Goal: Transaction & Acquisition: Purchase product/service

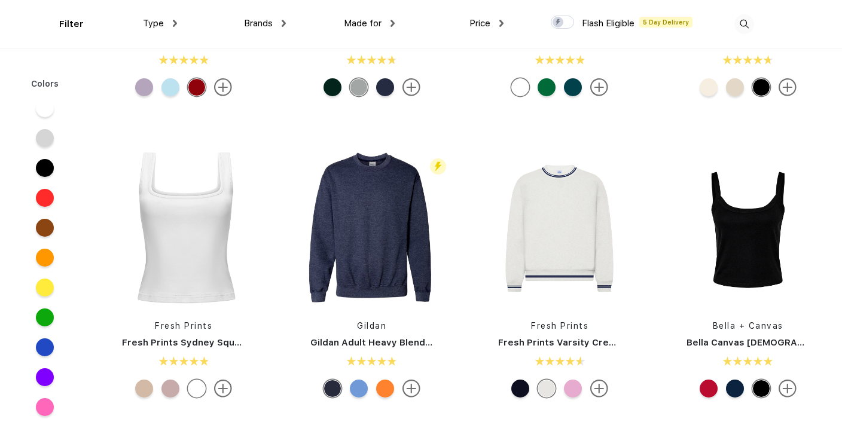
scroll to position [557, 0]
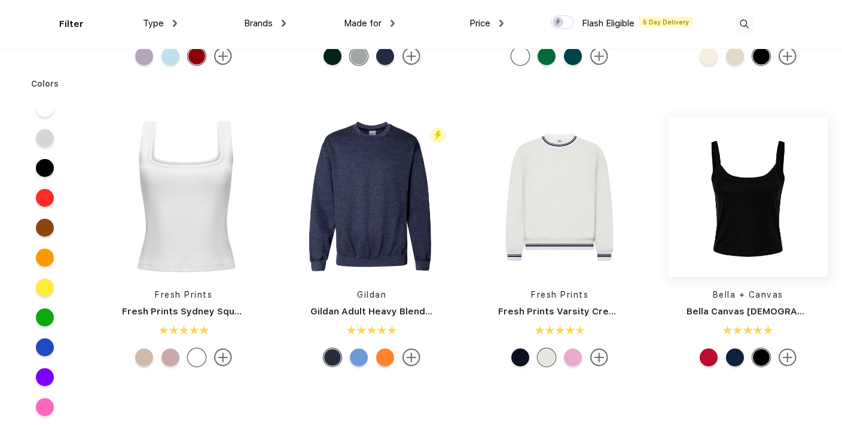
click at [765, 241] on img at bounding box center [748, 197] width 159 height 159
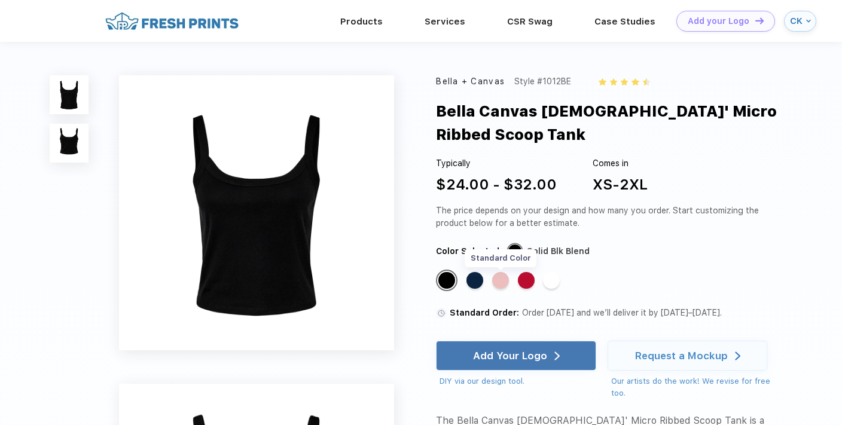
click at [499, 272] on div "Standard Color" at bounding box center [500, 280] width 17 height 17
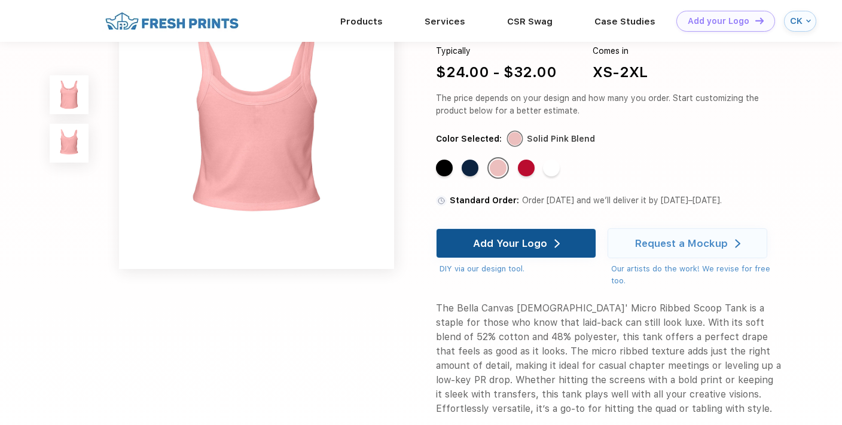
scroll to position [348, 0]
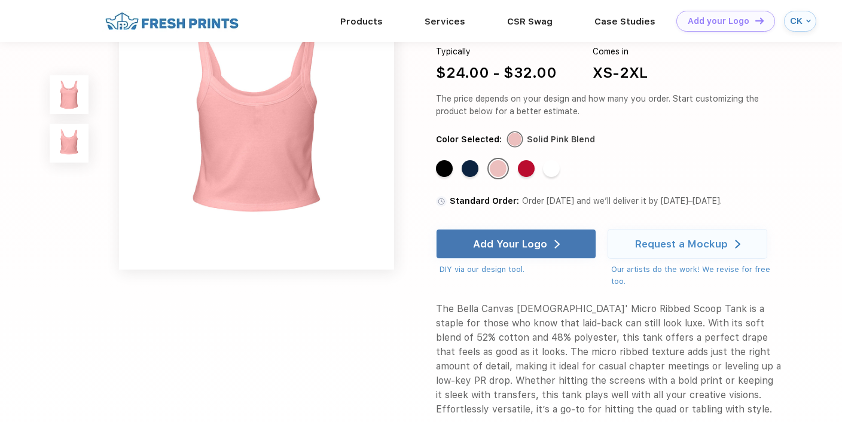
drag, startPoint x: 493, startPoint y: 261, endPoint x: 467, endPoint y: 294, distance: 42.2
click at [467, 294] on div "[PERSON_NAME] + Canvas Style #1012BE Bella Canvas [DEMOGRAPHIC_DATA]' Micro Rib…" at bounding box center [608, 190] width 345 height 453
click at [539, 303] on div "The Bella Canvas [DEMOGRAPHIC_DATA]' Micro Ribbed Scoop Tank is a staple for th…" at bounding box center [608, 359] width 345 height 115
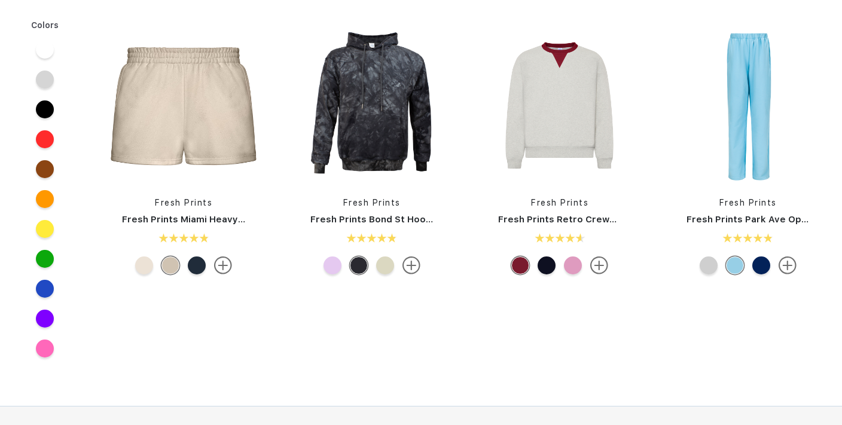
scroll to position [547, 0]
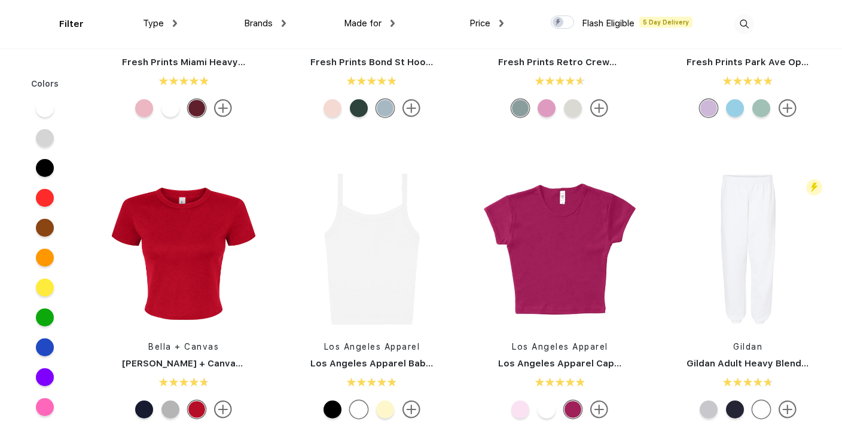
scroll to position [506, 0]
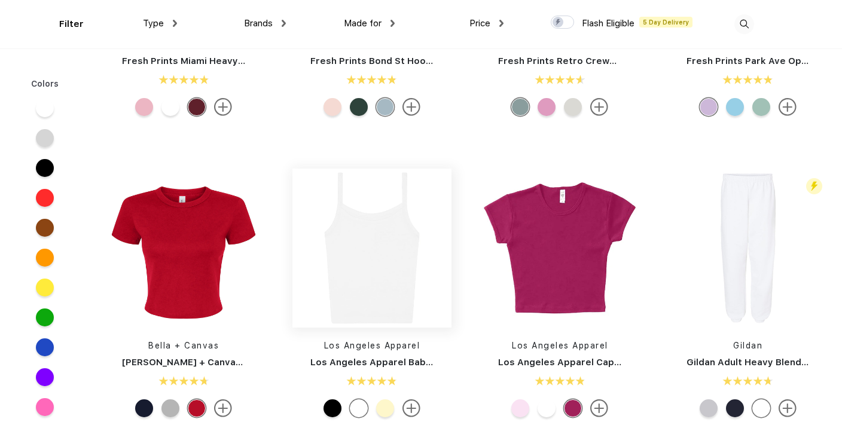
click at [355, 309] on img at bounding box center [372, 248] width 159 height 159
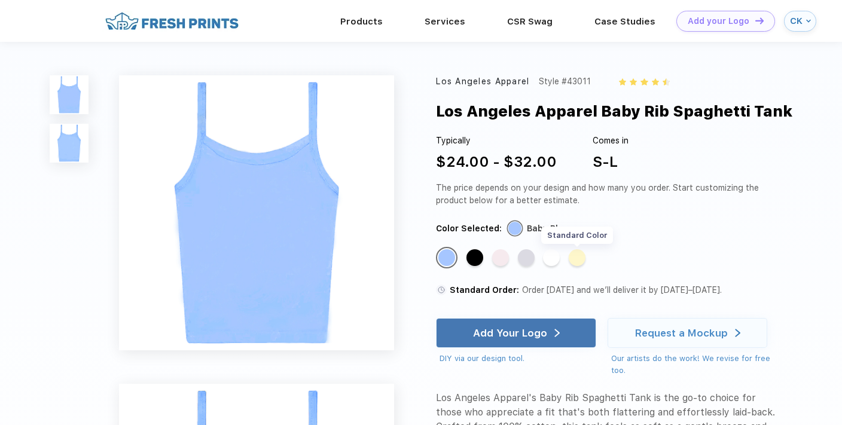
click at [577, 261] on div "Standard Color" at bounding box center [577, 257] width 17 height 17
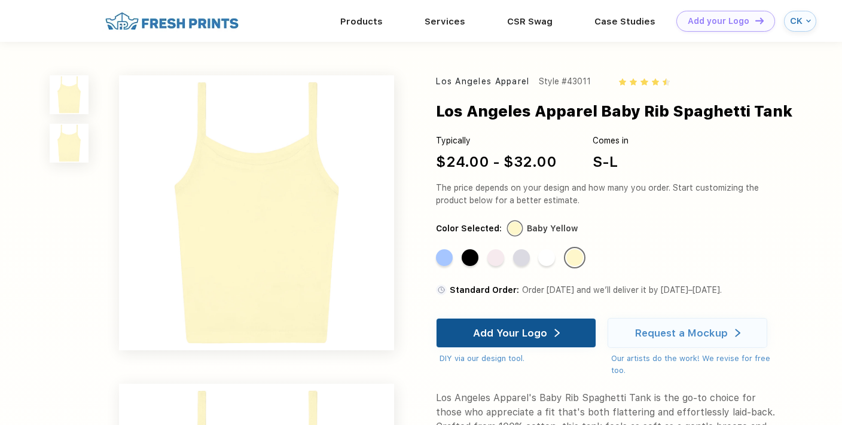
click at [497, 342] on div "Add Your Logo" at bounding box center [516, 333] width 87 height 29
